Goal: Transaction & Acquisition: Purchase product/service

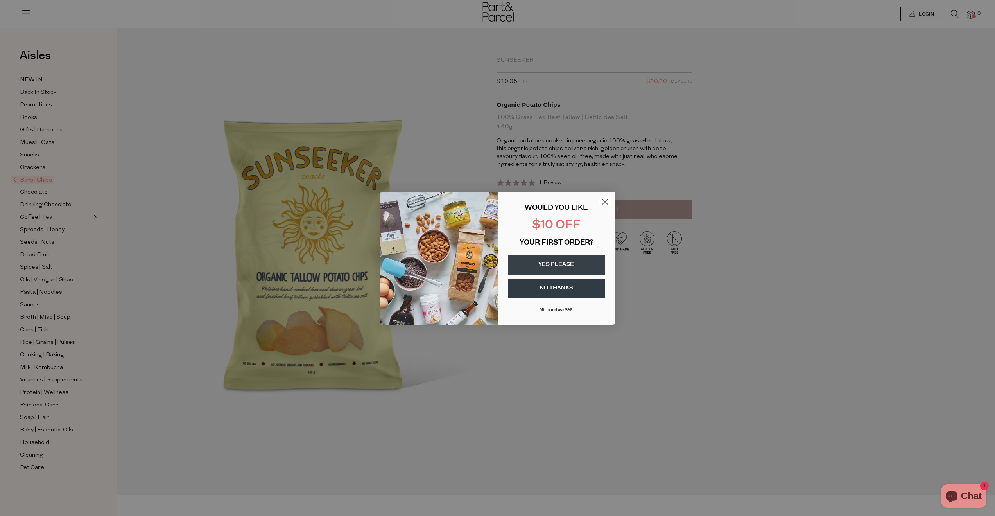
click at [543, 259] on button "YES PLEASE" at bounding box center [556, 265] width 97 height 20
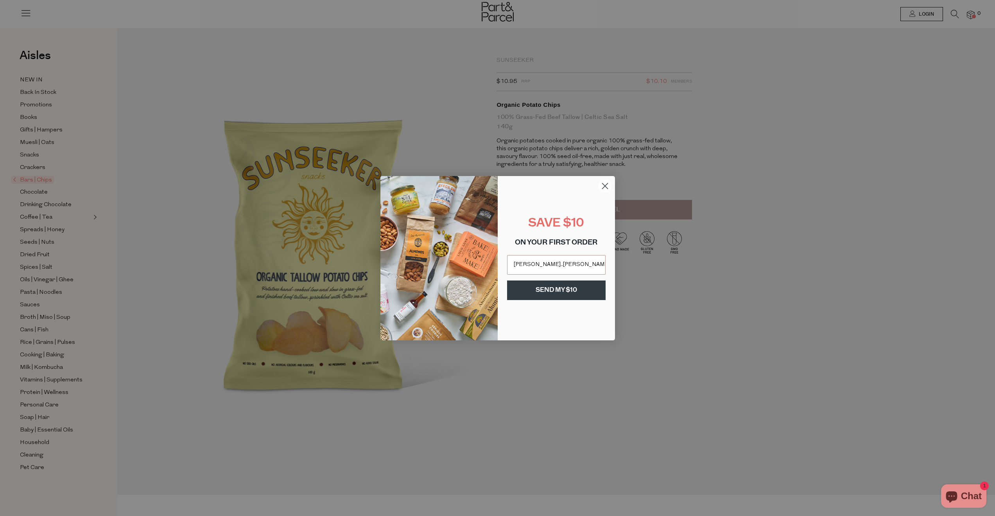
click at [550, 288] on button "SEND MY $10" at bounding box center [556, 290] width 99 height 20
click at [538, 266] on input "[PERSON_NAME]..[PERSON_NAME][EMAIL_ADDRESS][DOMAIN_NAME]" at bounding box center [556, 265] width 99 height 20
type input "[PERSON_NAME][EMAIL_ADDRESS][PERSON_NAME][DOMAIN_NAME]"
click at [557, 288] on button "SEND MY $10" at bounding box center [556, 290] width 99 height 20
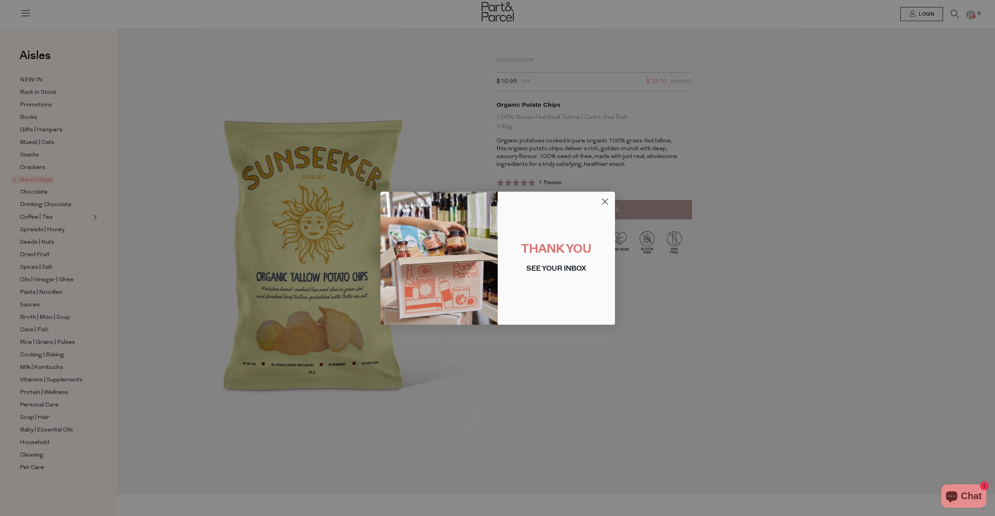
click at [295, 57] on div "Close dialog THANK YOU SEE YOUR INBOX Submit" at bounding box center [497, 258] width 995 height 516
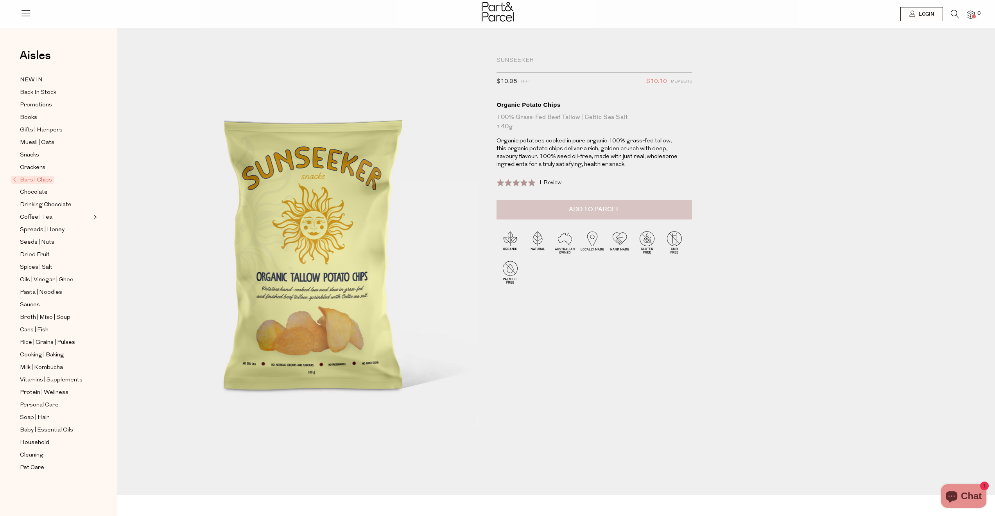
click at [596, 208] on span "Add to Parcel" at bounding box center [594, 209] width 51 height 9
click at [682, 208] on button "button" at bounding box center [681, 208] width 22 height 17
type input "2"
click at [683, 206] on button "button" at bounding box center [681, 208] width 22 height 17
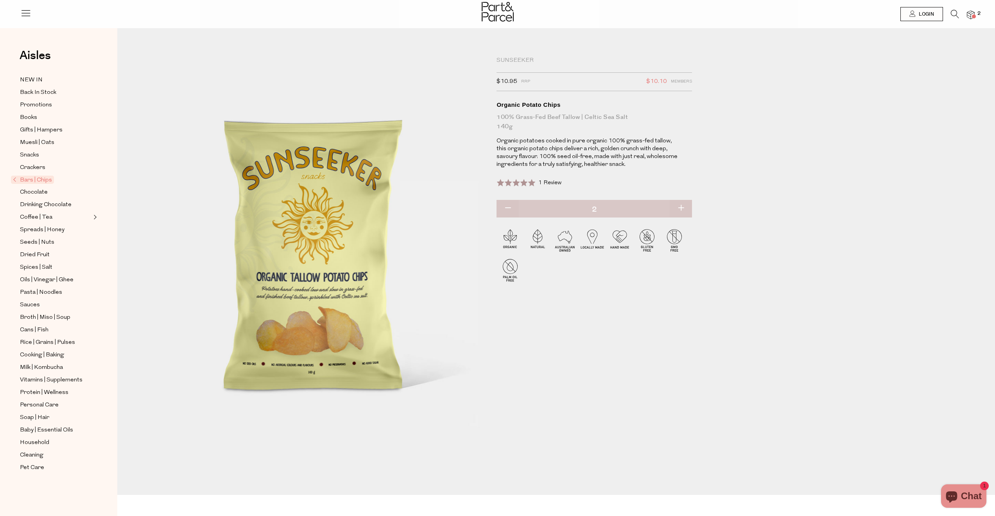
type input "3"
click at [683, 208] on button "button" at bounding box center [681, 208] width 22 height 17
type input "4"
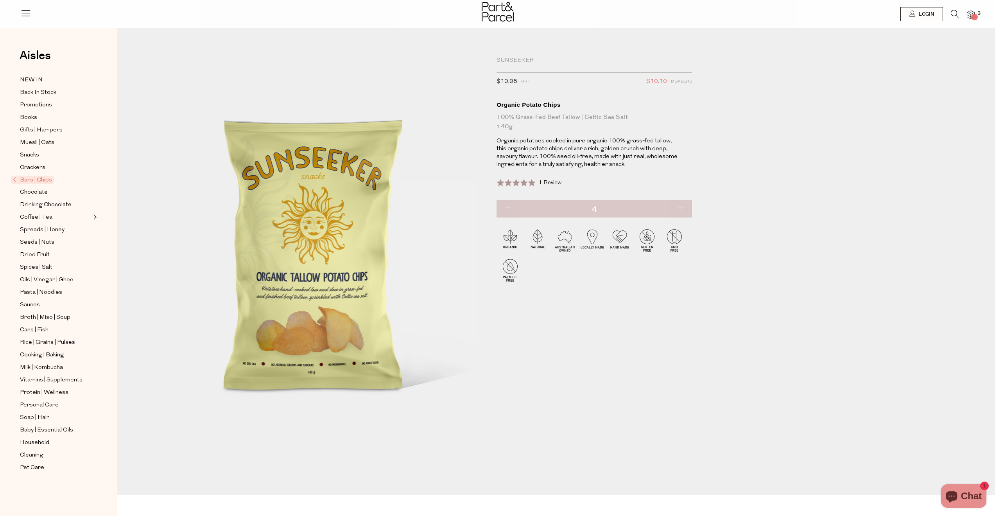
click at [683, 207] on button "button" at bounding box center [681, 208] width 22 height 17
click at [682, 207] on button "button" at bounding box center [679, 208] width 22 height 17
type input "7"
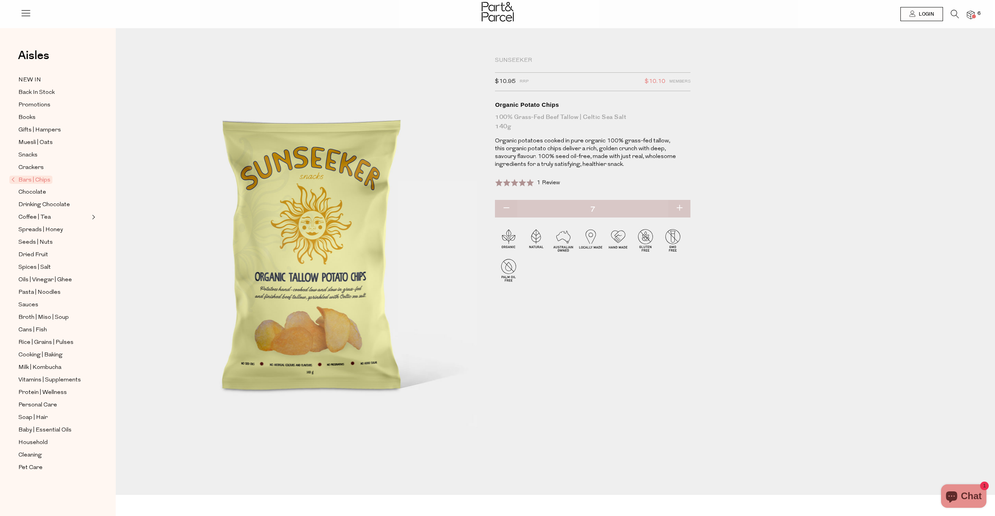
type input "7"
click at [642, 237] on div "Sunseeker $10.95 RRP $10.10 Members Available: In Stock Organic Potato Chips 10…" at bounding box center [592, 147] width 195 height 180
click at [616, 292] on div at bounding box center [592, 256] width 195 height 79
